Goal: Share content: Share content

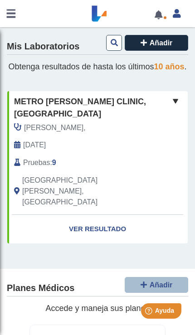
click at [68, 215] on link "Ver Resultado" at bounding box center [97, 229] width 180 height 29
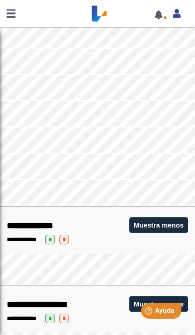
scroll to position [1455, 0]
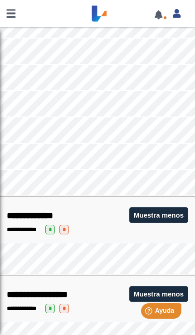
click at [158, 213] on button "Muestra menos" at bounding box center [158, 215] width 59 height 16
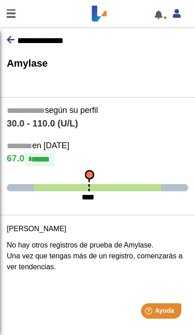
click at [10, 36] on icon at bounding box center [11, 39] width 8 height 9
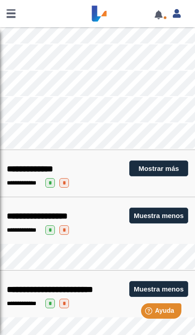
scroll to position [1502, 0]
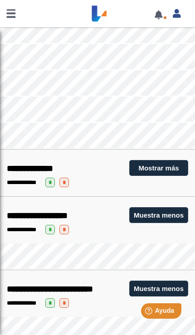
click at [170, 210] on button "Muestra menos" at bounding box center [158, 215] width 59 height 16
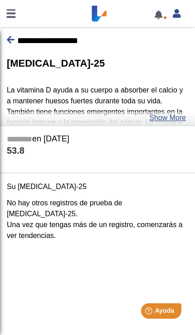
click at [175, 117] on link "Show More" at bounding box center [167, 117] width 37 height 11
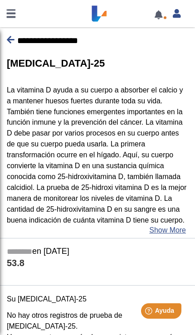
click at [12, 40] on icon at bounding box center [11, 39] width 8 height 9
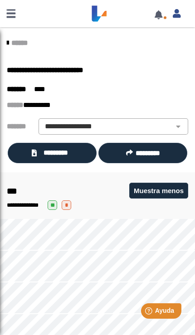
click at [14, 42] on link "******" at bounding box center [17, 42] width 21 height 7
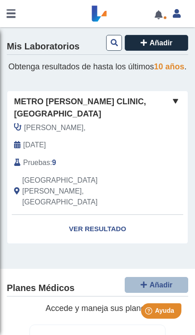
click at [83, 215] on link "Ver Resultado" at bounding box center [97, 229] width 180 height 29
click at [79, 215] on link "Ver Resultado" at bounding box center [97, 229] width 180 height 29
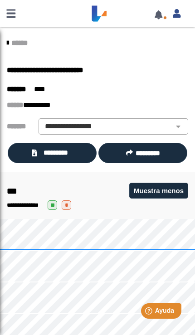
click at [70, 156] on span "*********" at bounding box center [55, 153] width 33 height 10
click at [53, 151] on span "*********" at bounding box center [55, 153] width 33 height 10
click at [156, 151] on span "*********" at bounding box center [147, 152] width 24 height 7
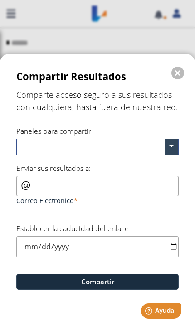
click at [173, 151] on span at bounding box center [171, 146] width 14 height 15
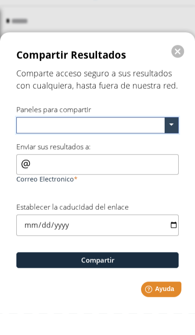
click at [177, 139] on span at bounding box center [171, 146] width 14 height 15
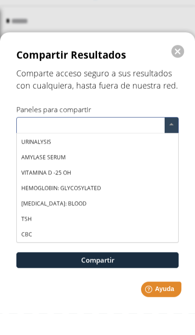
scroll to position [30, 0]
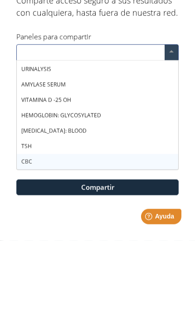
click at [22, 252] on span "CBC" at bounding box center [26, 256] width 11 height 8
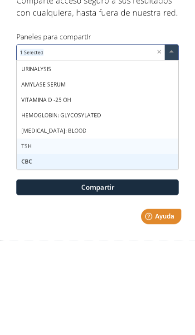
click at [22, 236] on span "TSH" at bounding box center [26, 240] width 10 height 8
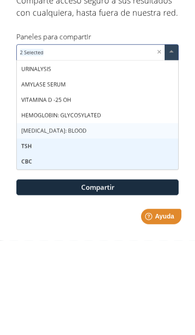
click at [24, 221] on span "LIPASE: BLOOD" at bounding box center [53, 225] width 65 height 8
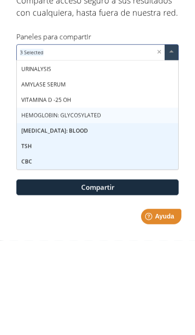
click at [20, 202] on div "HEMOGLOBIN: GLYCOSYLATED" at bounding box center [97, 209] width 161 height 15
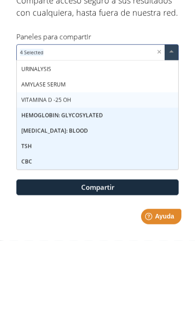
click at [25, 186] on div "VITAMINA D -25 OH" at bounding box center [97, 193] width 161 height 15
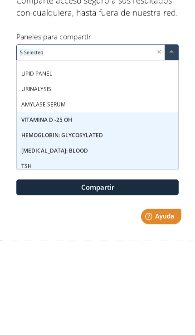
scroll to position [8, 0]
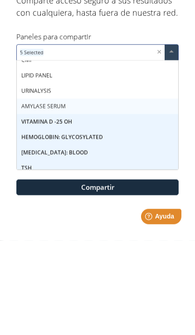
click at [27, 196] on span "AMYLASE SERUM" at bounding box center [43, 200] width 44 height 8
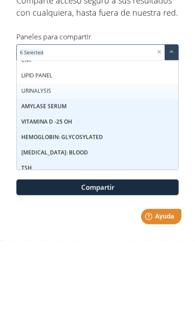
click at [21, 181] on span "URINALYSIS" at bounding box center [36, 185] width 30 height 8
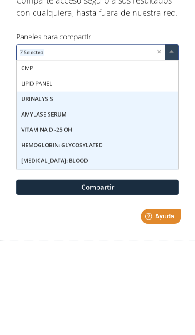
scroll to position [0, 0]
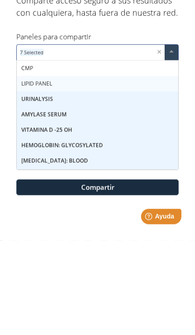
click at [27, 174] on span "LIPID PANEL" at bounding box center [36, 178] width 31 height 8
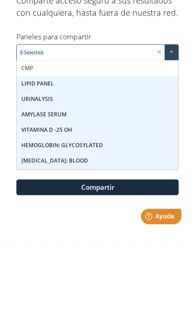
click at [21, 155] on div "CMP" at bounding box center [97, 162] width 161 height 15
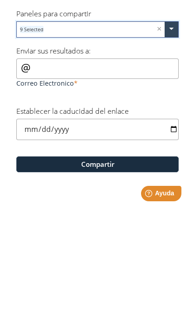
click at [19, 176] on input "Correo Electronico" at bounding box center [97, 186] width 162 height 20
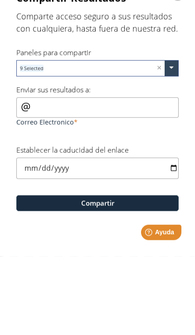
click at [29, 176] on div "Correo Electronico" at bounding box center [97, 191] width 162 height 31
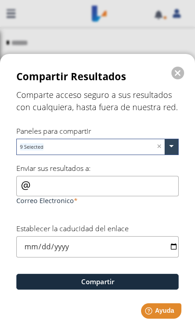
click at [70, 190] on input "Correo Electronico" at bounding box center [97, 186] width 162 height 20
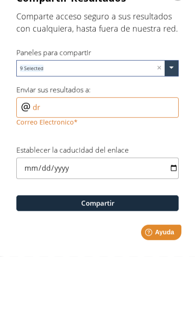
type input "d"
click at [81, 176] on input "Correo Electronico" at bounding box center [97, 186] width 162 height 20
paste input "bsb@solerblancomd.com"
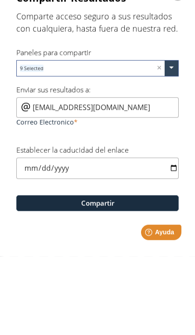
click at [32, 176] on input "bsb@solerblancomd.com" at bounding box center [97, 186] width 162 height 20
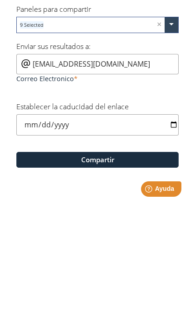
type input "bsb@solerblancomd.com"
click at [68, 273] on button "Compartir" at bounding box center [97, 281] width 162 height 16
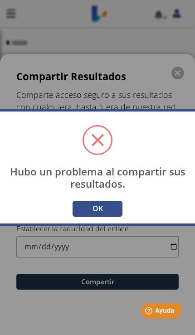
click at [110, 206] on button "OK" at bounding box center [97, 209] width 50 height 16
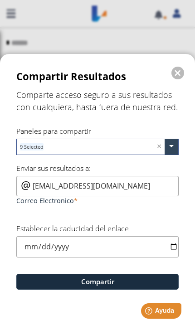
click at [137, 251] on input "date" at bounding box center [97, 246] width 162 height 21
type input "2025-09-30"
click at [109, 281] on button "Compartir" at bounding box center [97, 281] width 162 height 16
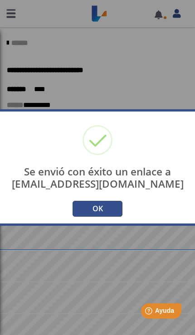
click at [93, 203] on button "OK" at bounding box center [97, 209] width 50 height 16
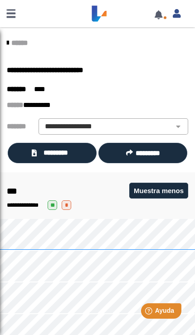
click at [163, 16] on link at bounding box center [158, 14] width 19 height 7
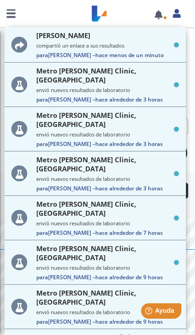
click at [105, 49] on small "compartió un enlace a sus resultados" at bounding box center [107, 45] width 143 height 7
click at [101, 48] on small "compartió un enlace a sus resultados" at bounding box center [107, 45] width 143 height 7
click at [30, 11] on div "Medina Figueroa, Vilmarie compartió un enlace a sus resultados Para Vilmarie M.…" at bounding box center [93, 13] width 186 height 27
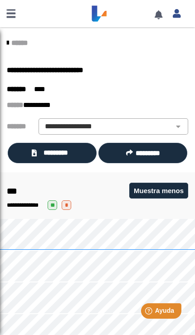
click at [18, 14] on link at bounding box center [11, 13] width 22 height 27
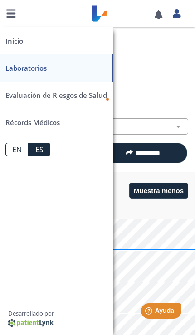
click at [178, 102] on div "****** *********" at bounding box center [90, 105] width 181 height 10
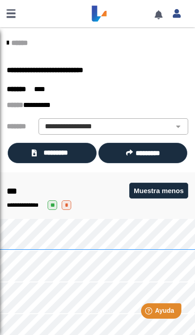
click at [169, 100] on p "****** *********" at bounding box center [90, 105] width 167 height 10
